Goal: Find specific page/section: Find specific page/section

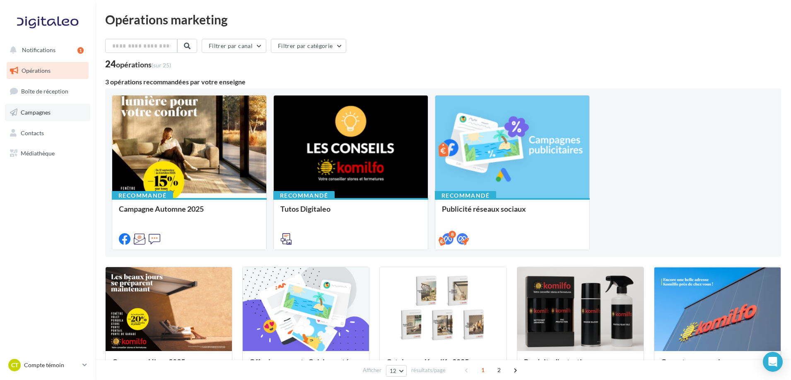
click at [38, 108] on link "Campagnes" at bounding box center [47, 112] width 85 height 17
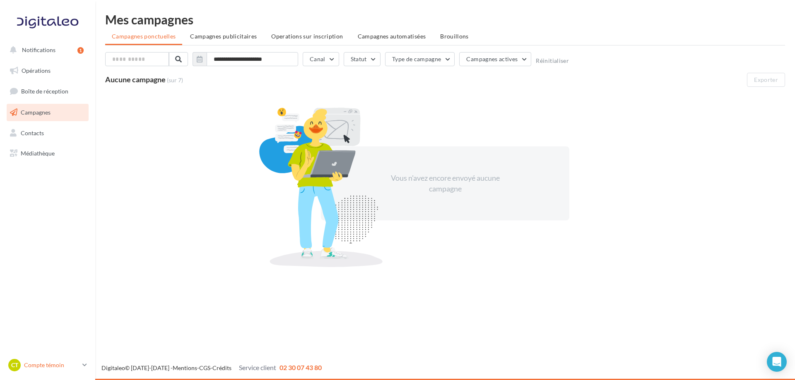
click at [86, 363] on icon at bounding box center [84, 365] width 5 height 7
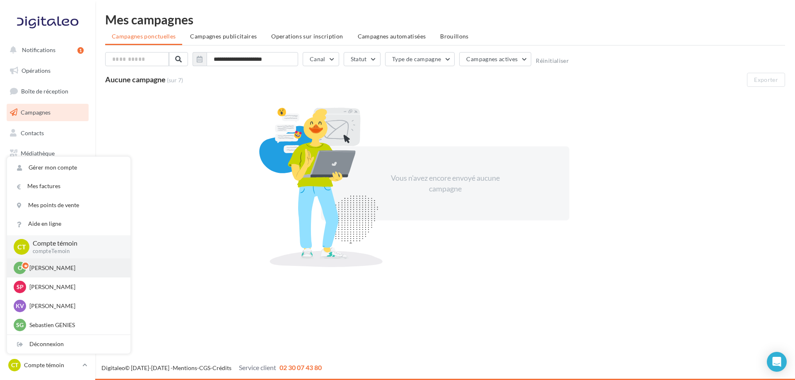
click at [38, 266] on p "[PERSON_NAME]" at bounding box center [74, 268] width 91 height 8
